Goal: Task Accomplishment & Management: Use online tool/utility

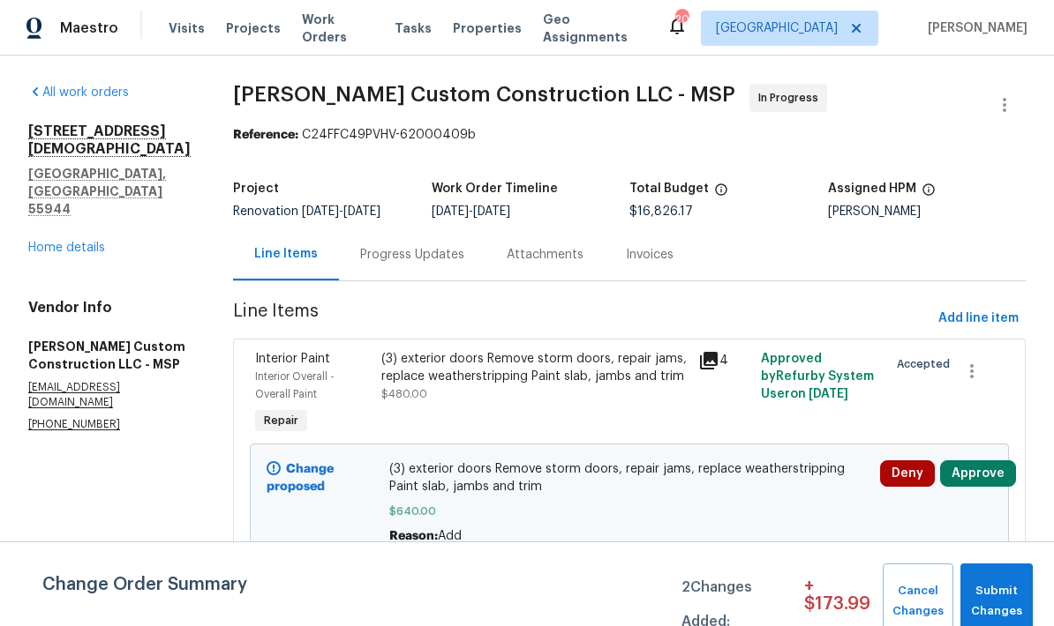
scroll to position [-1, 0]
click at [987, 582] on span "Submit Changes" at bounding box center [996, 601] width 55 height 41
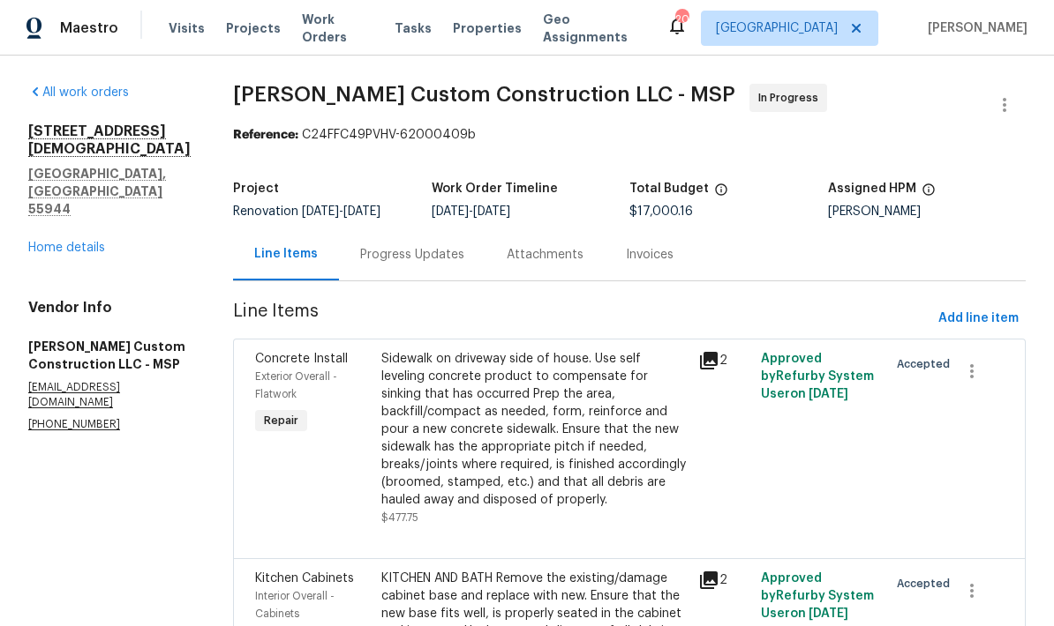
scroll to position [0, 0]
click at [41, 242] on link "Home details" at bounding box center [66, 248] width 77 height 12
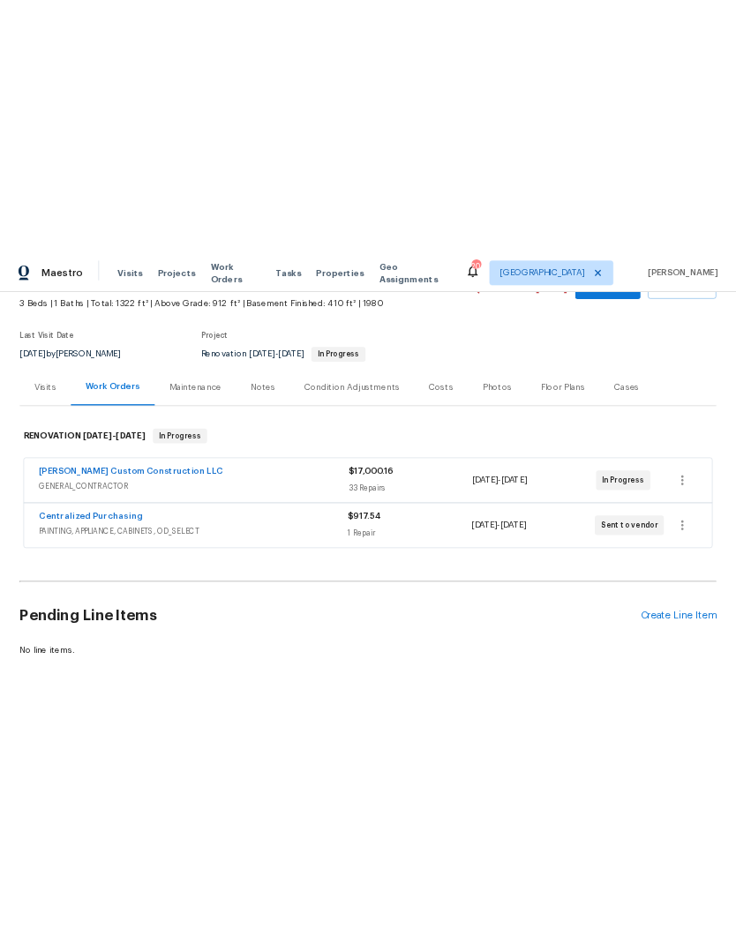
scroll to position [101, 0]
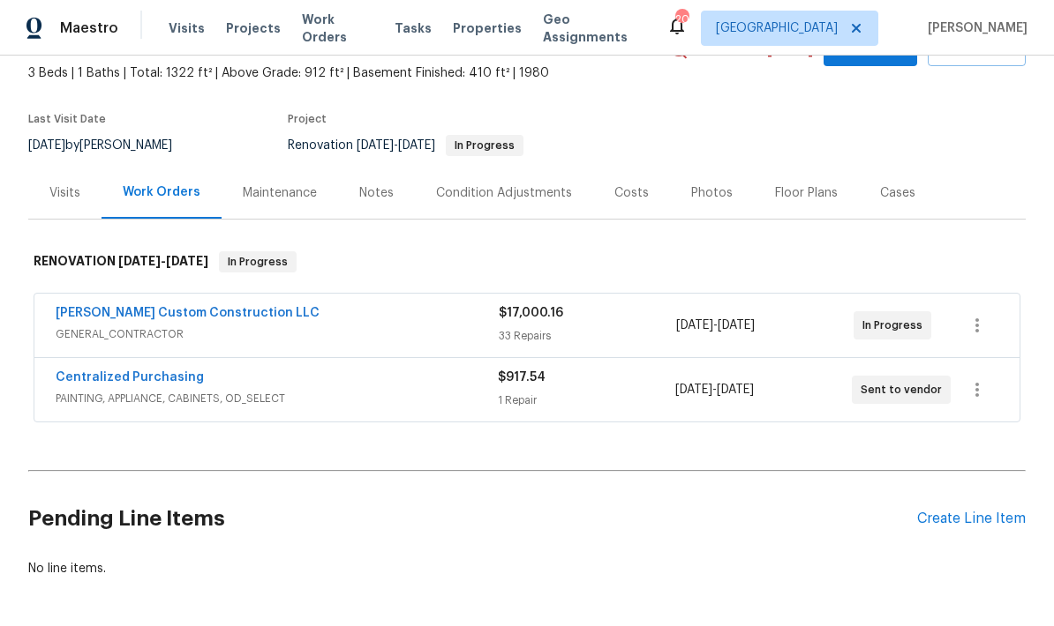
click at [955, 521] on div "Create Line Item" at bounding box center [971, 519] width 109 height 17
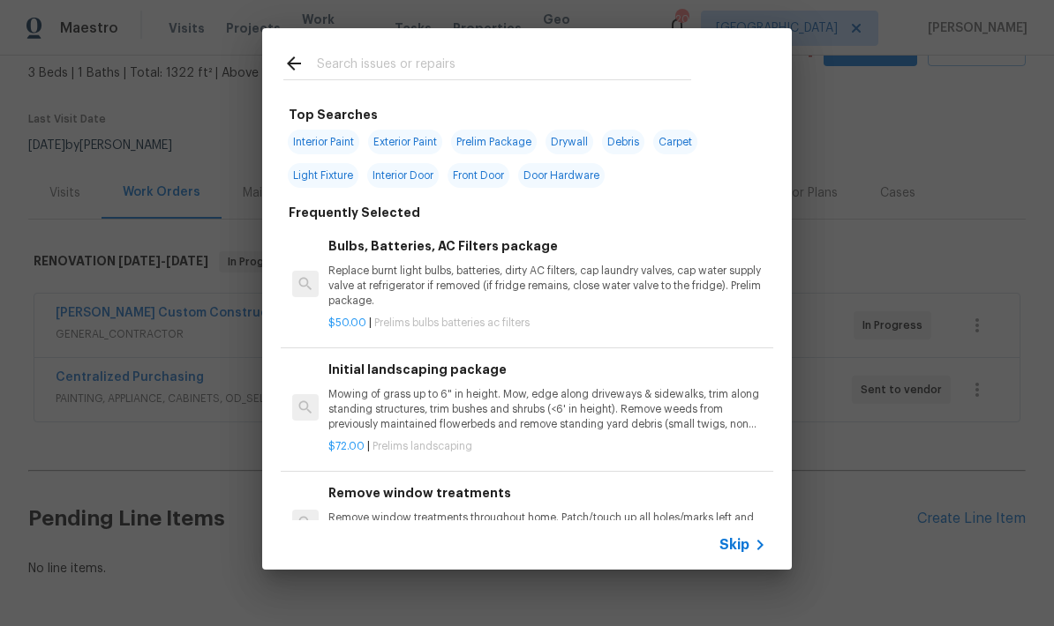
click at [327, 64] on input "text" at bounding box center [504, 66] width 374 height 26
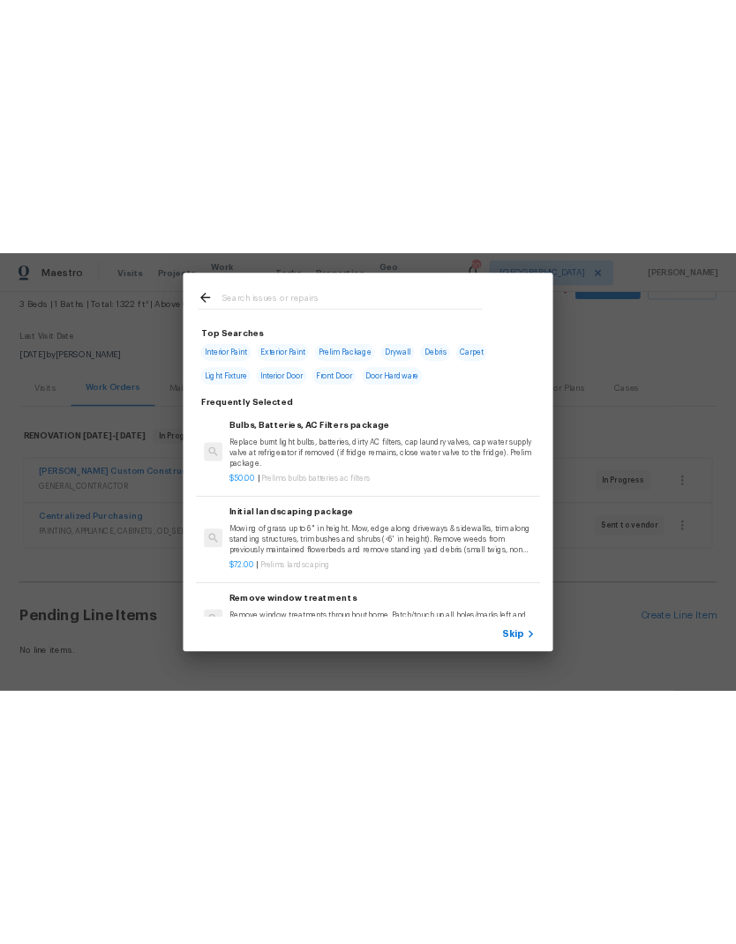
scroll to position [0, 0]
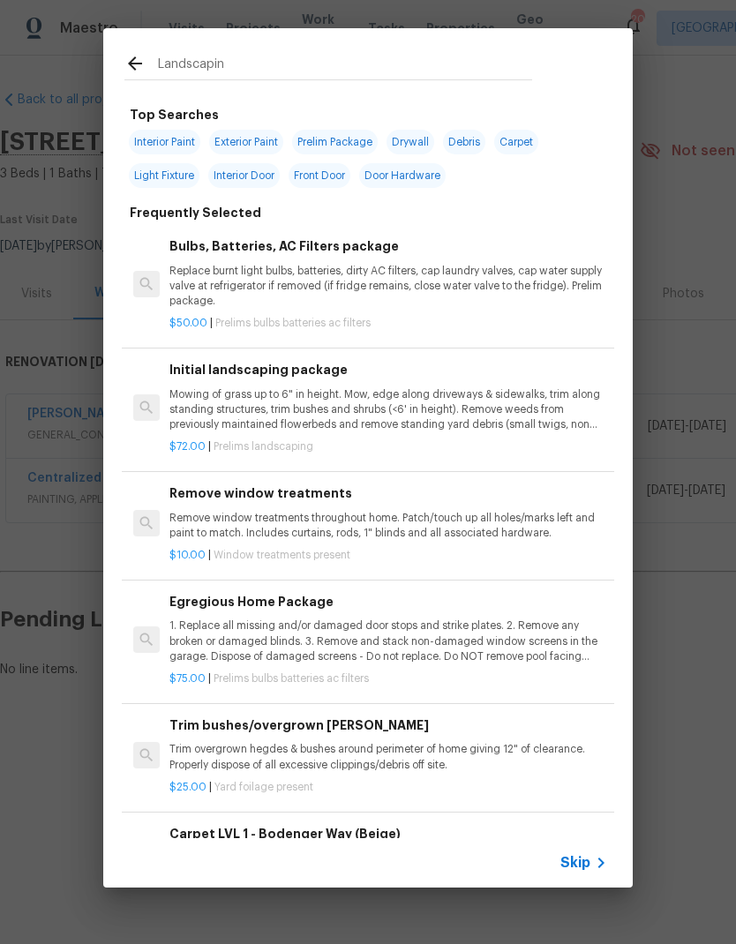
type input "Landscaping"
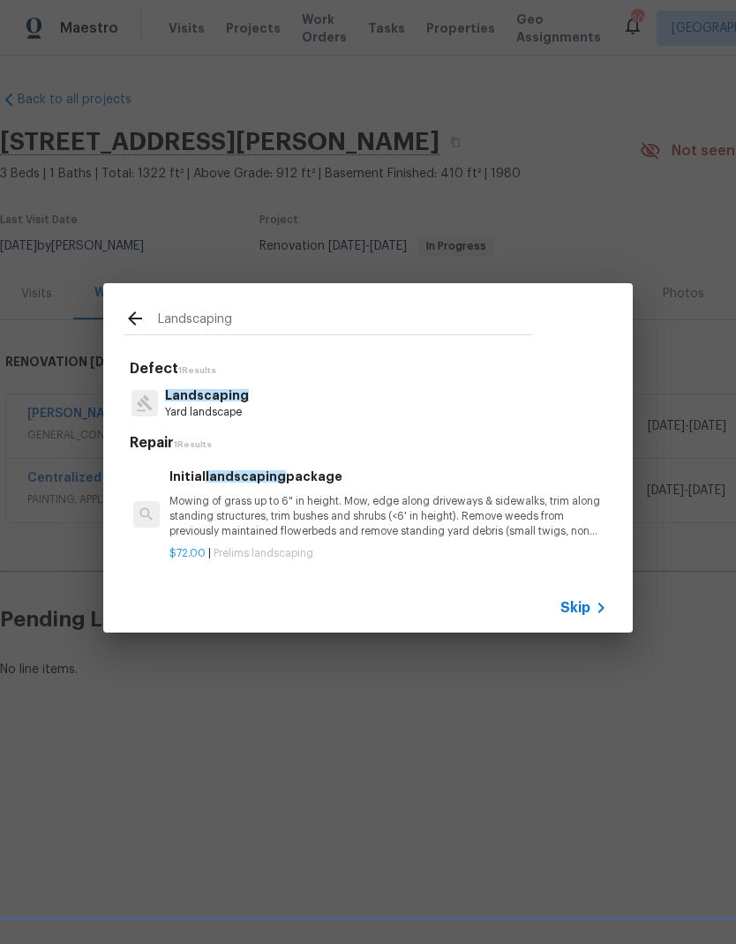
click at [184, 405] on p "Yard landscape" at bounding box center [207, 412] width 84 height 15
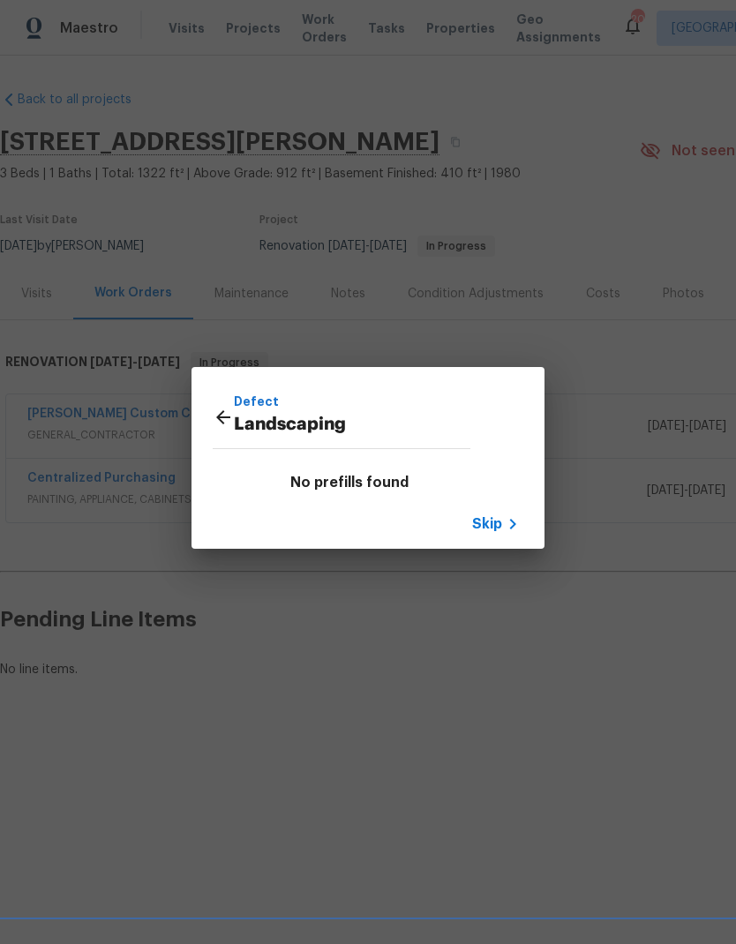
click at [482, 522] on span "Skip" at bounding box center [487, 524] width 30 height 18
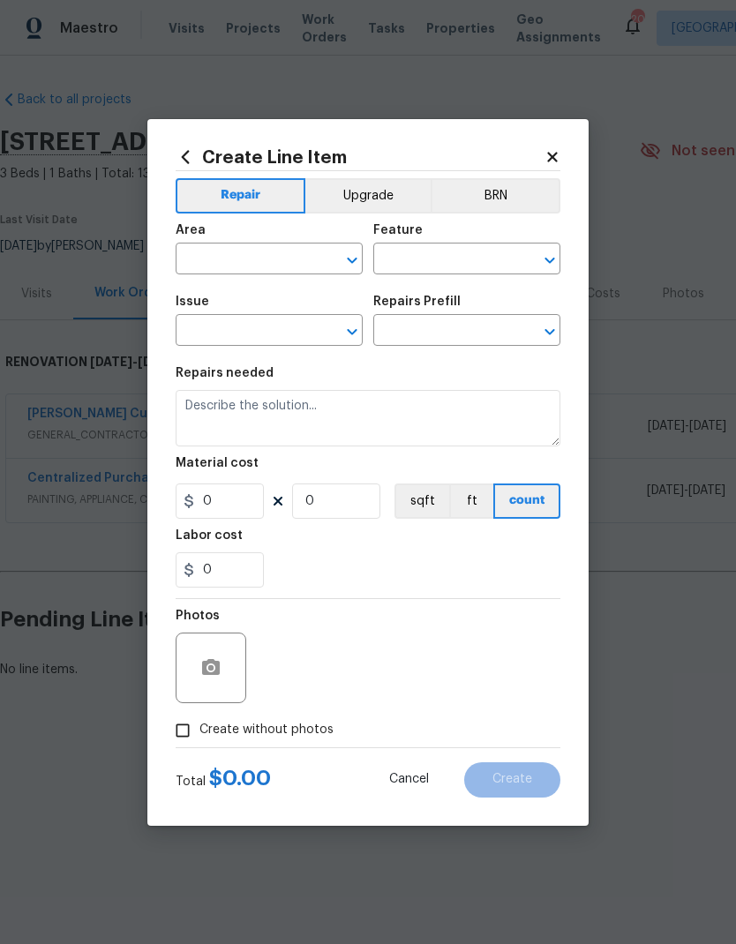
click at [203, 257] on input "text" at bounding box center [245, 260] width 138 height 27
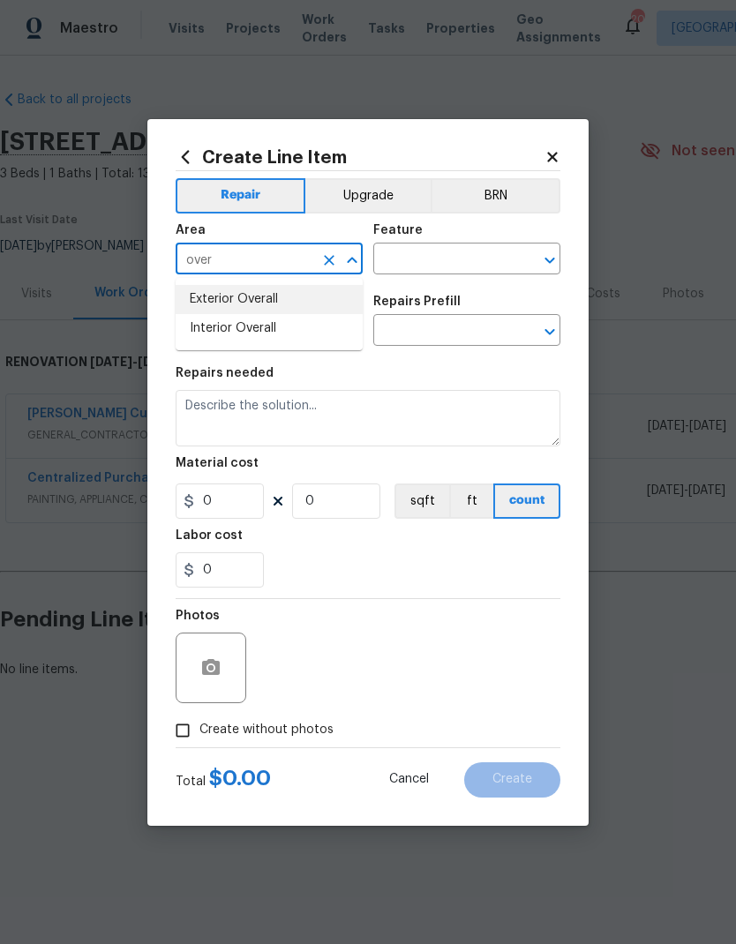
click at [206, 297] on li "Exterior Overall" at bounding box center [269, 299] width 187 height 29
type input "Exterior Overall"
click at [397, 262] on input "text" at bounding box center [442, 260] width 138 height 27
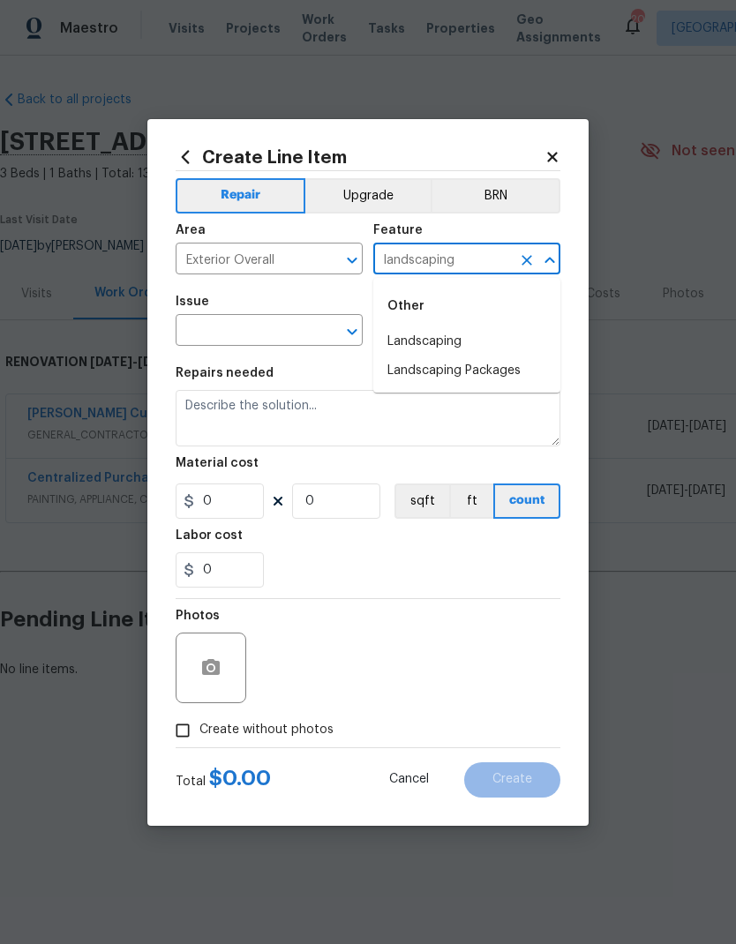
click at [404, 341] on li "Landscaping" at bounding box center [466, 341] width 187 height 29
type input "Landscaping"
click at [197, 334] on input "text" at bounding box center [245, 332] width 138 height 27
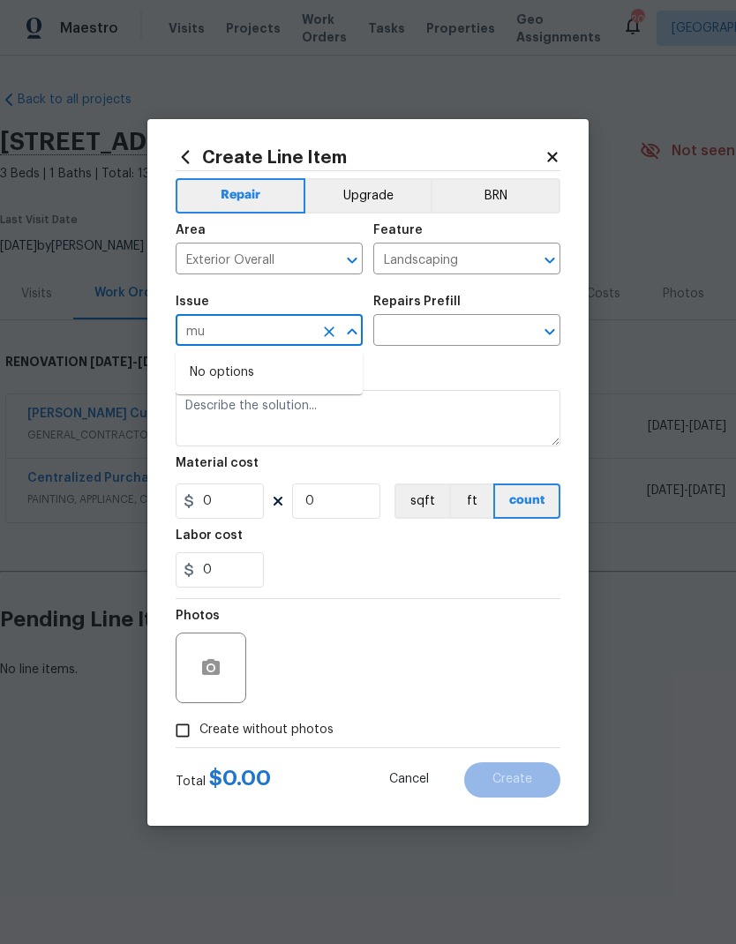
type input "m"
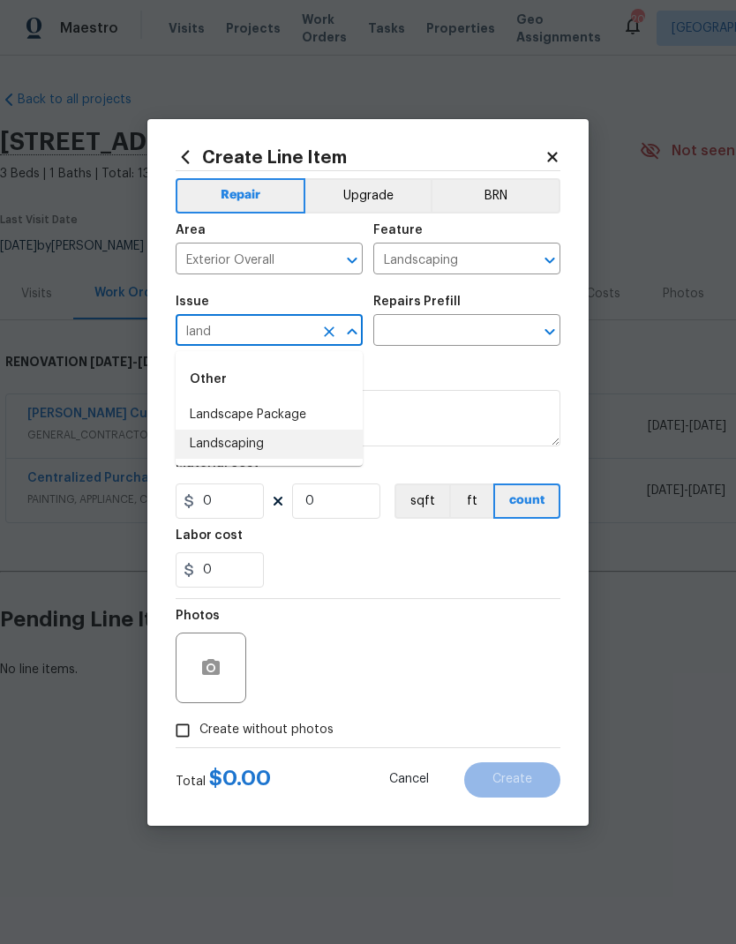
click at [210, 442] on li "Landscaping" at bounding box center [269, 444] width 187 height 29
type input "Landscaping"
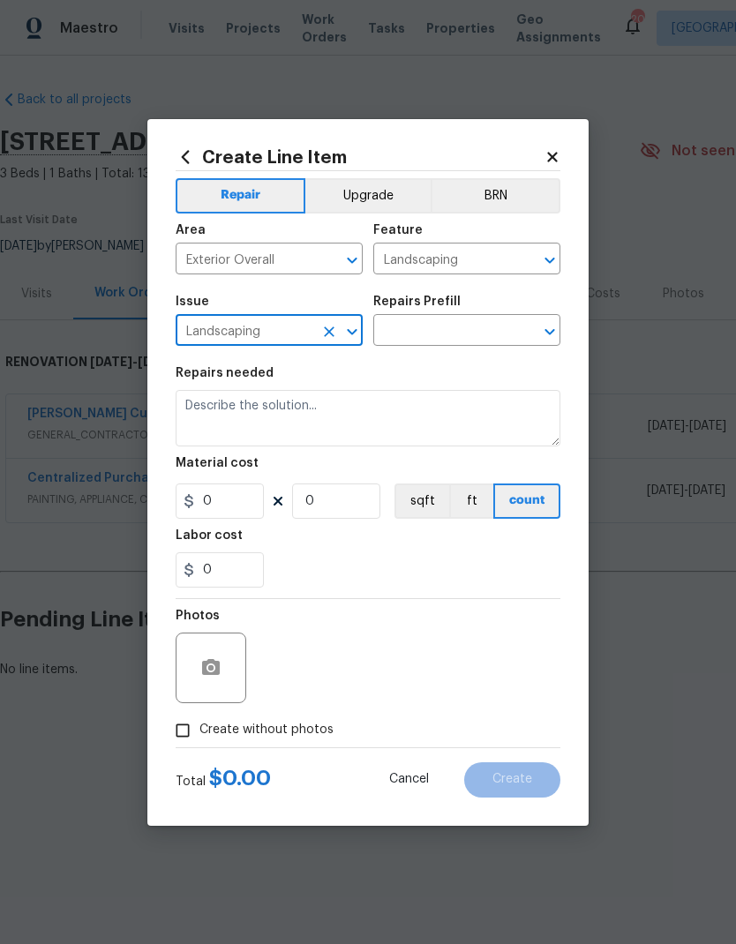
click at [407, 339] on input "text" at bounding box center [442, 332] width 138 height 27
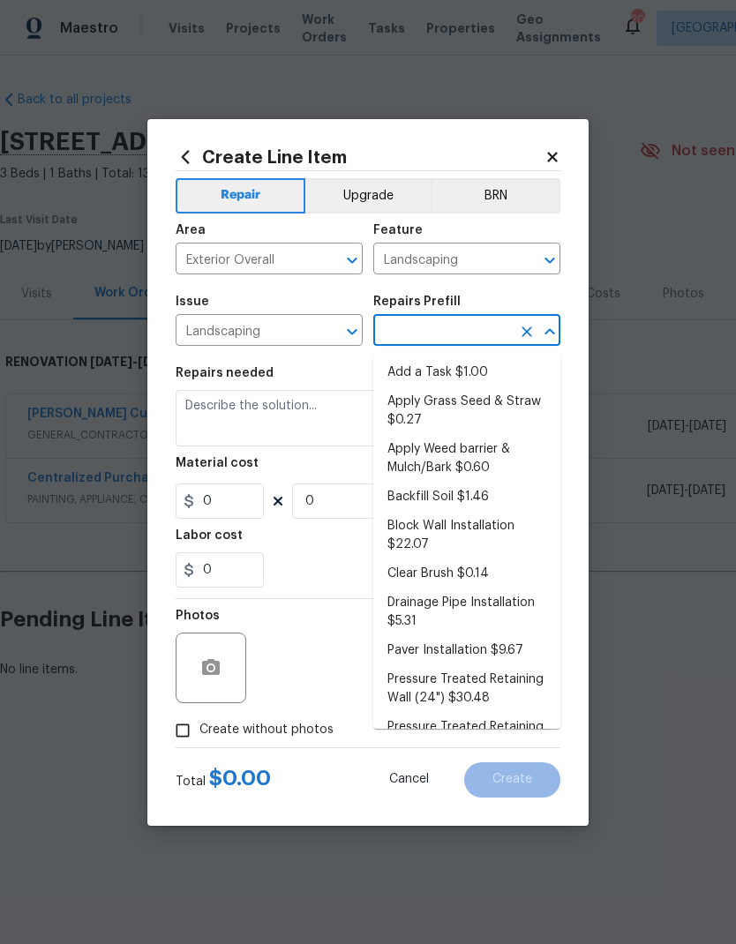
click at [404, 459] on li "Apply Weed barrier & Mulch/Bark $0.60" at bounding box center [466, 459] width 187 height 48
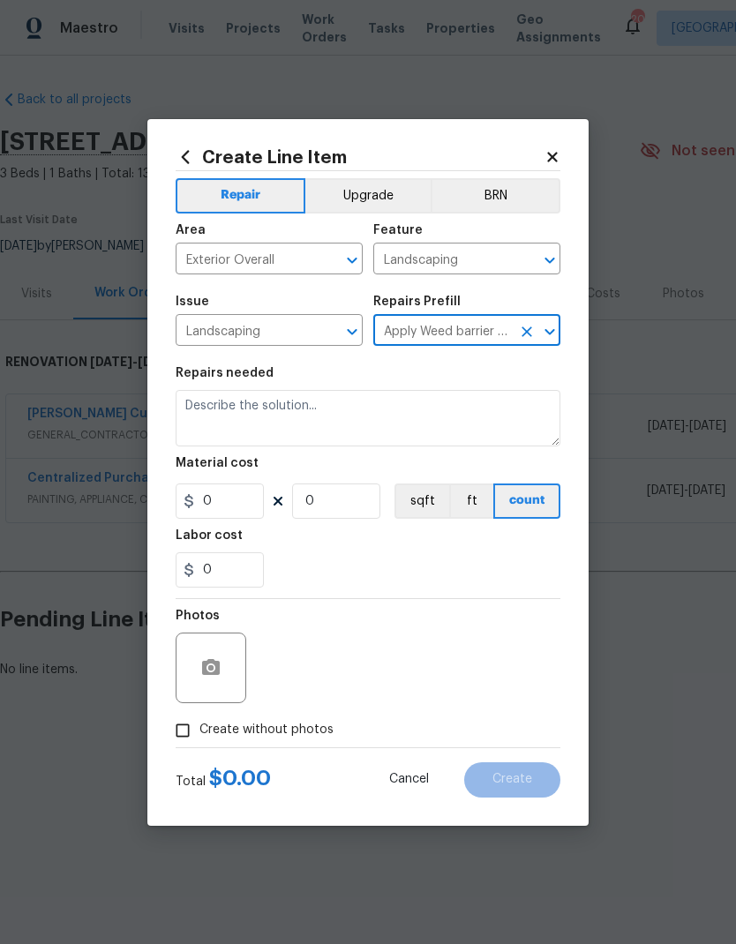
type input "Apply Weed barrier & Mulch/Bark $0.60"
type textarea "Prep the area/ remove all debris and install weed barrier and mulch as directed…"
type input "1"
type input "0.6"
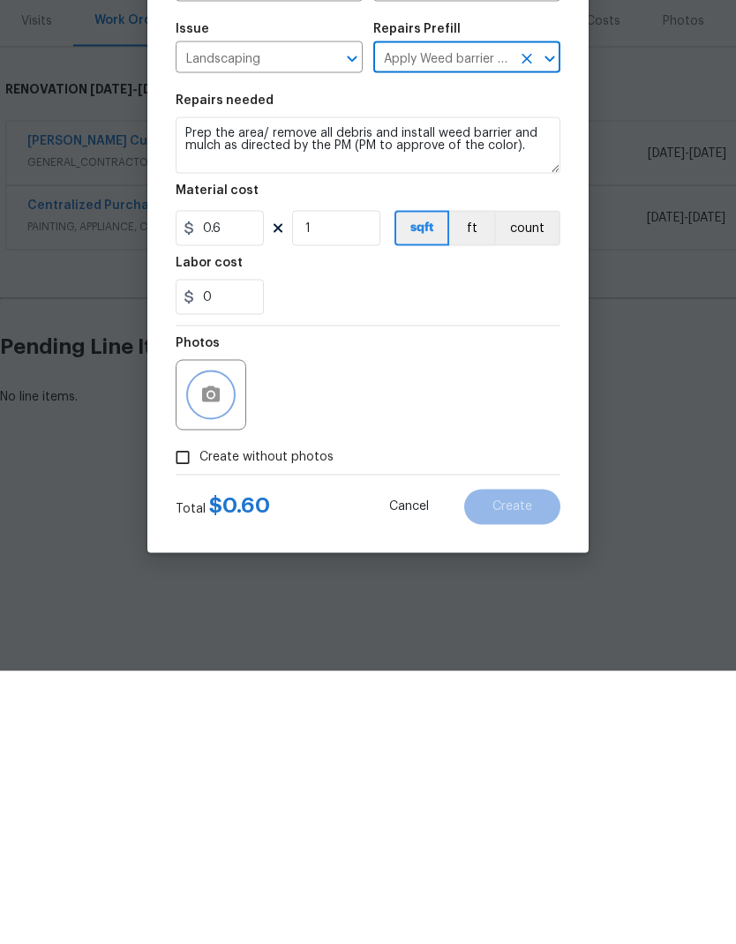
click at [198, 626] on button "button" at bounding box center [211, 668] width 42 height 42
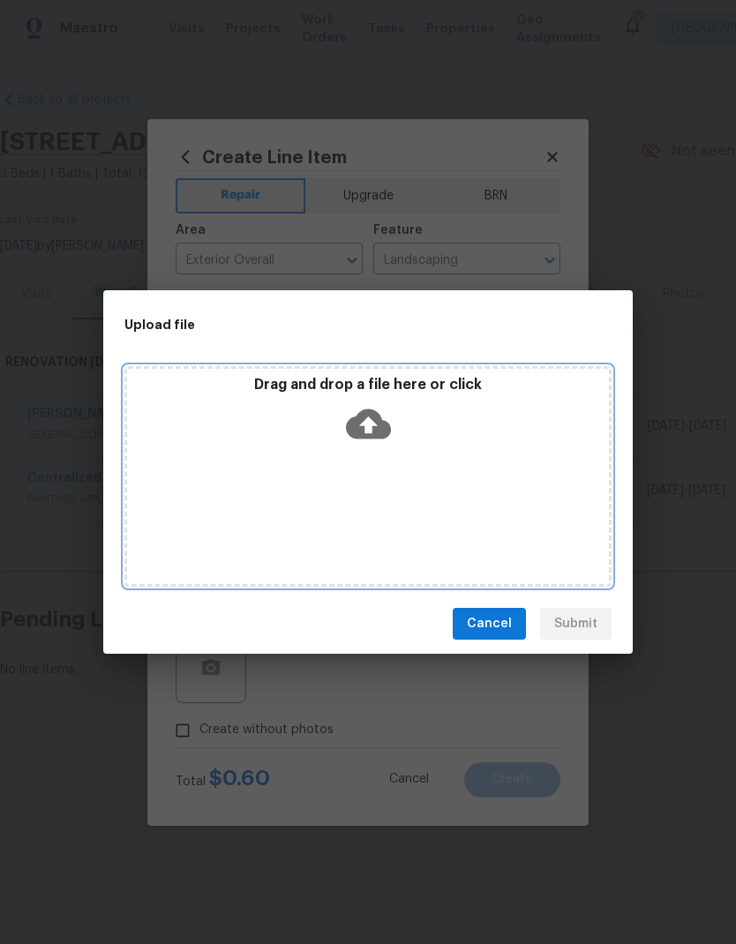
click at [376, 493] on div "Drag and drop a file here or click" at bounding box center [367, 476] width 487 height 221
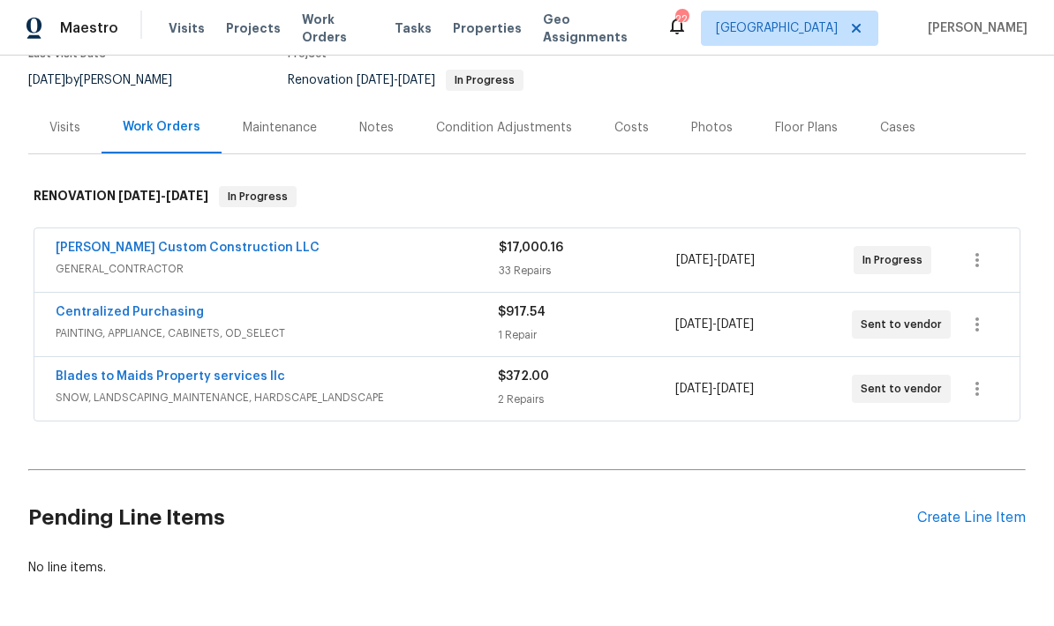
scroll to position [165, 0]
